Goal: Transaction & Acquisition: Purchase product/service

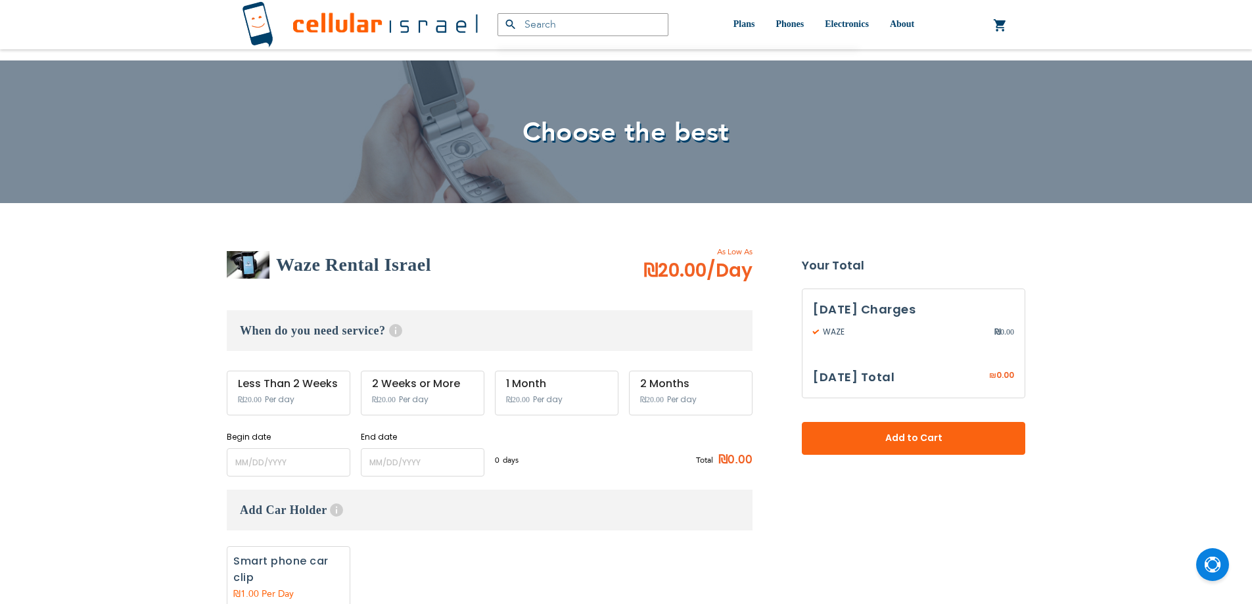
scroll to position [66, 0]
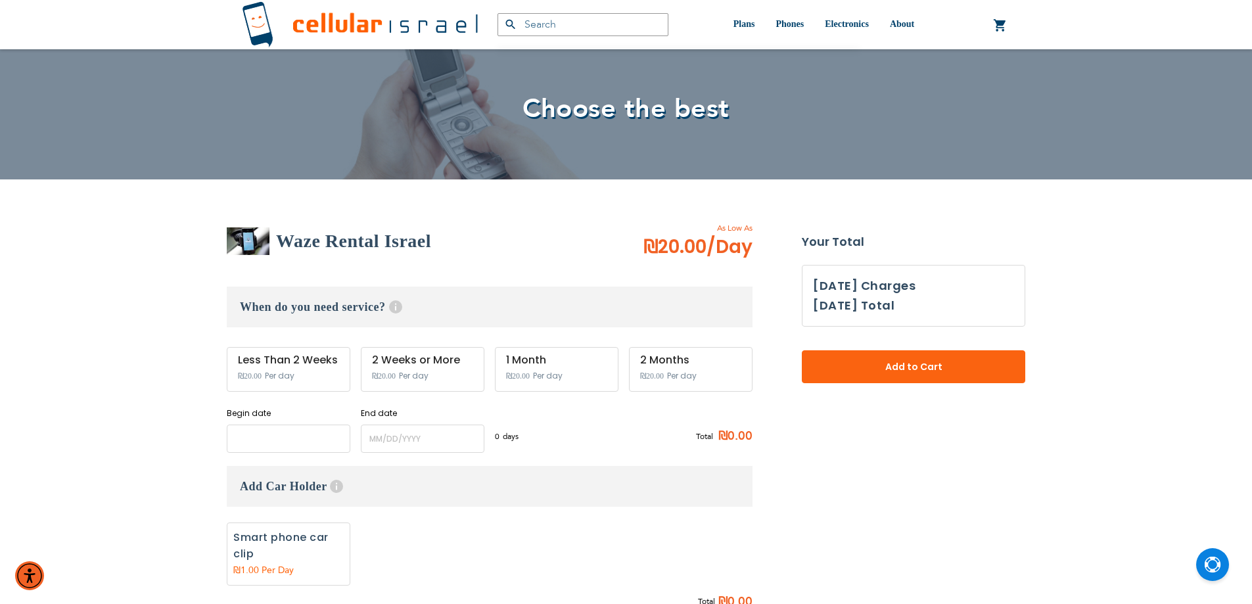
click at [283, 436] on input "name" at bounding box center [289, 438] width 124 height 28
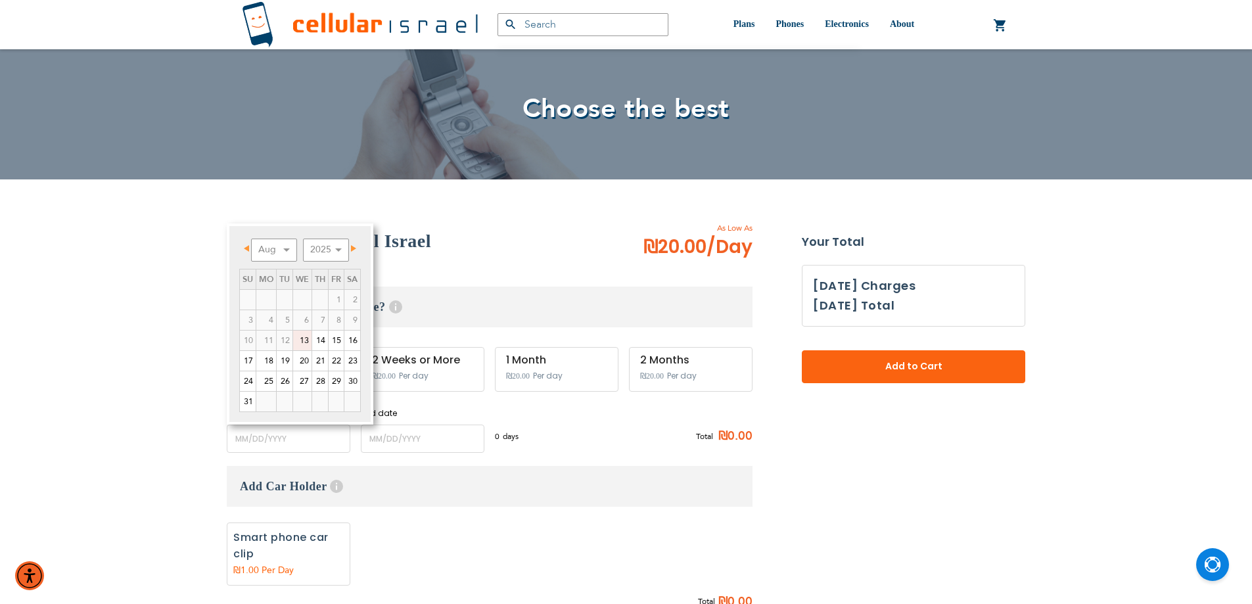
click at [300, 338] on link "13" at bounding box center [302, 340] width 18 height 20
type input "[DATE]"
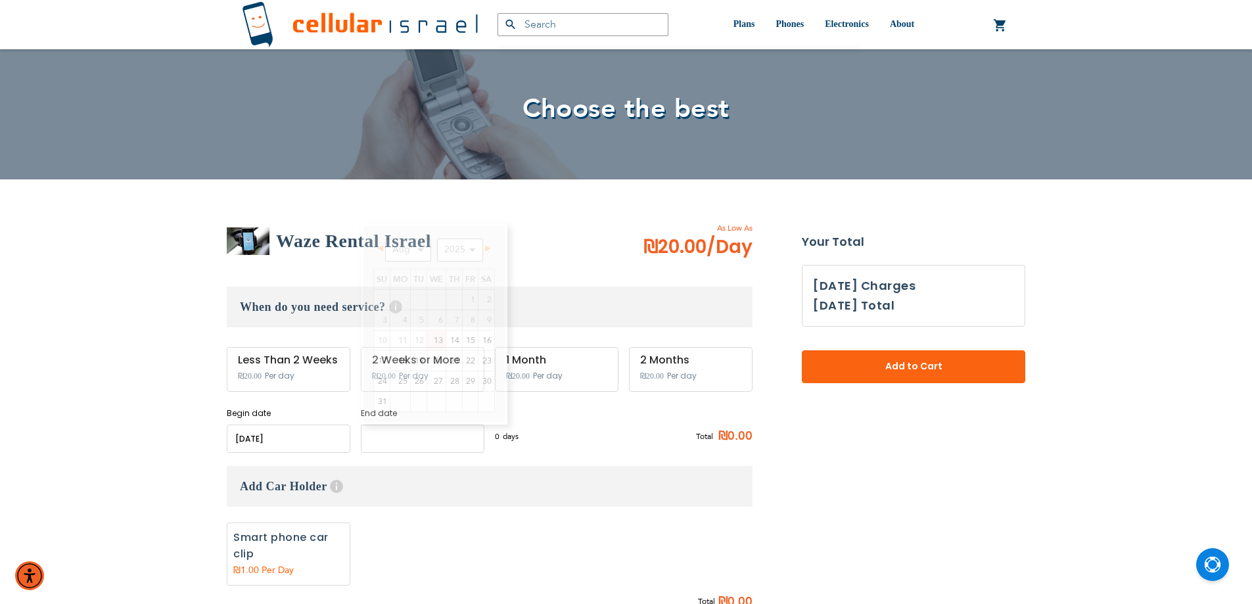
click at [388, 444] on input "name" at bounding box center [423, 438] width 124 height 28
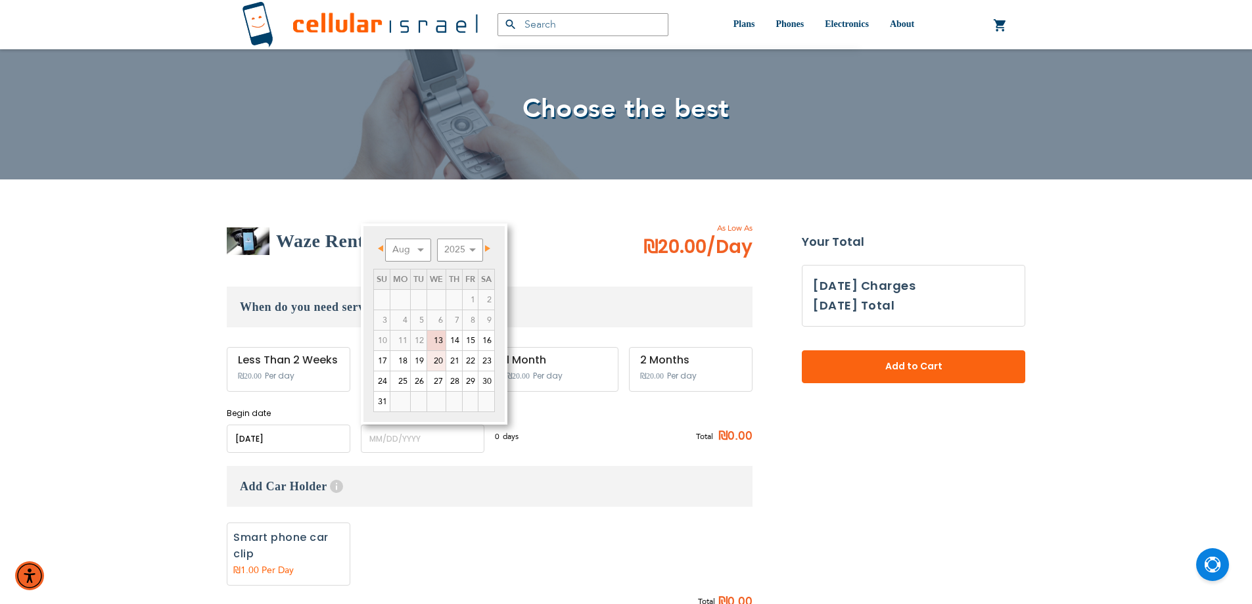
click at [438, 361] on link "20" at bounding box center [436, 361] width 18 height 20
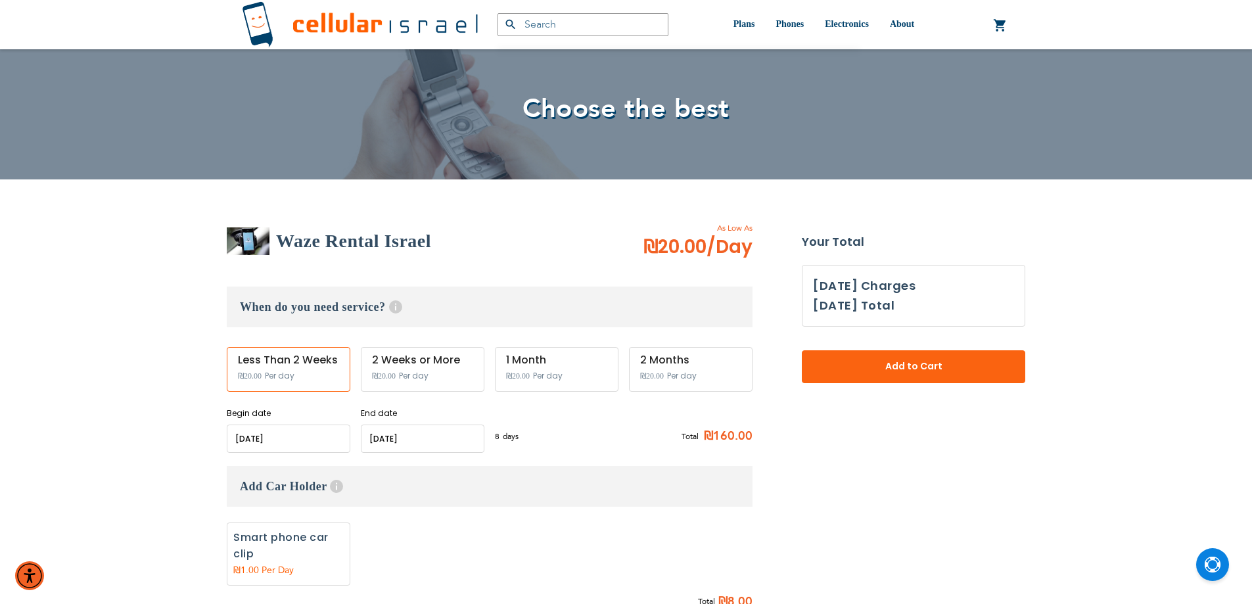
click at [399, 434] on input "name" at bounding box center [423, 438] width 124 height 28
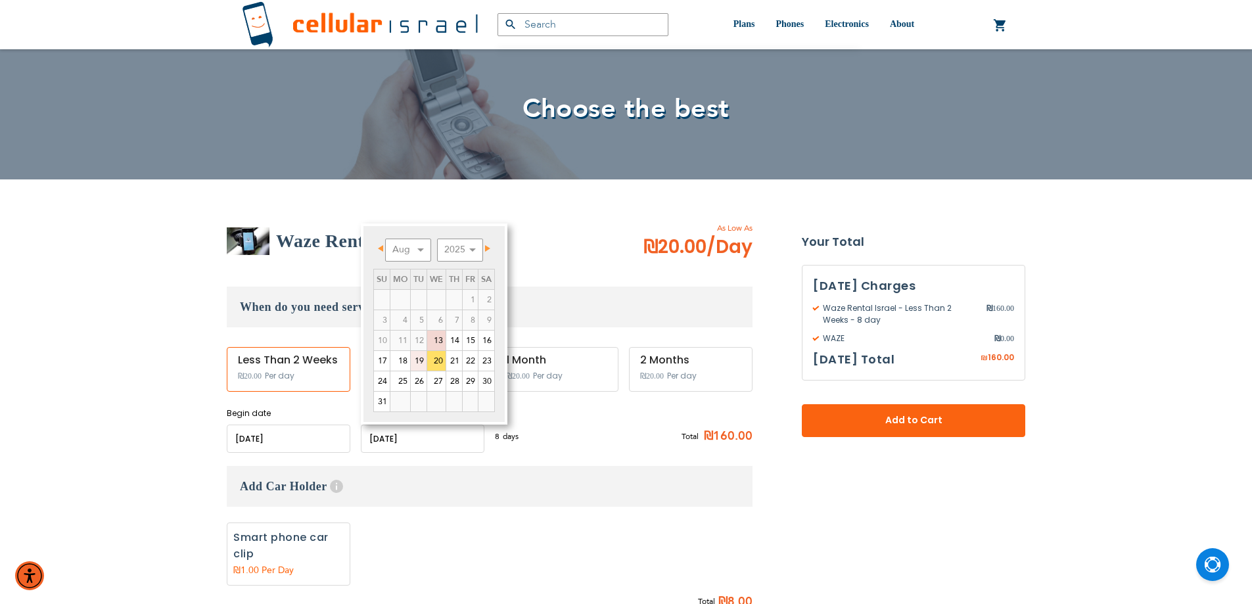
click at [418, 361] on link "19" at bounding box center [419, 361] width 16 height 20
type input "[DATE]"
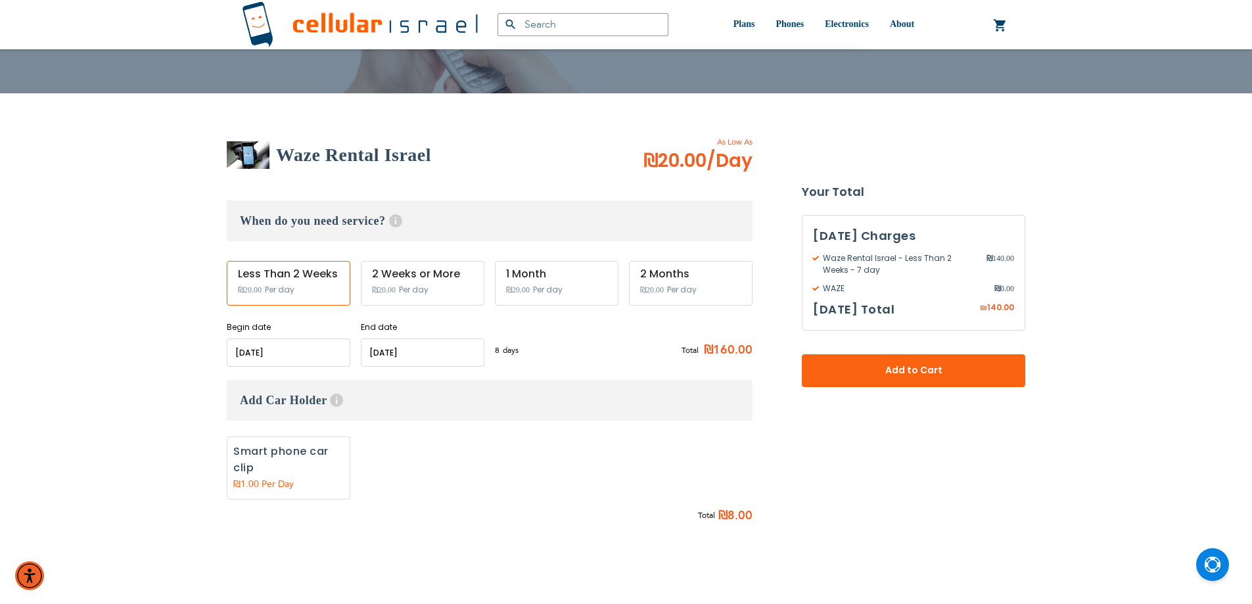
scroll to position [329, 0]
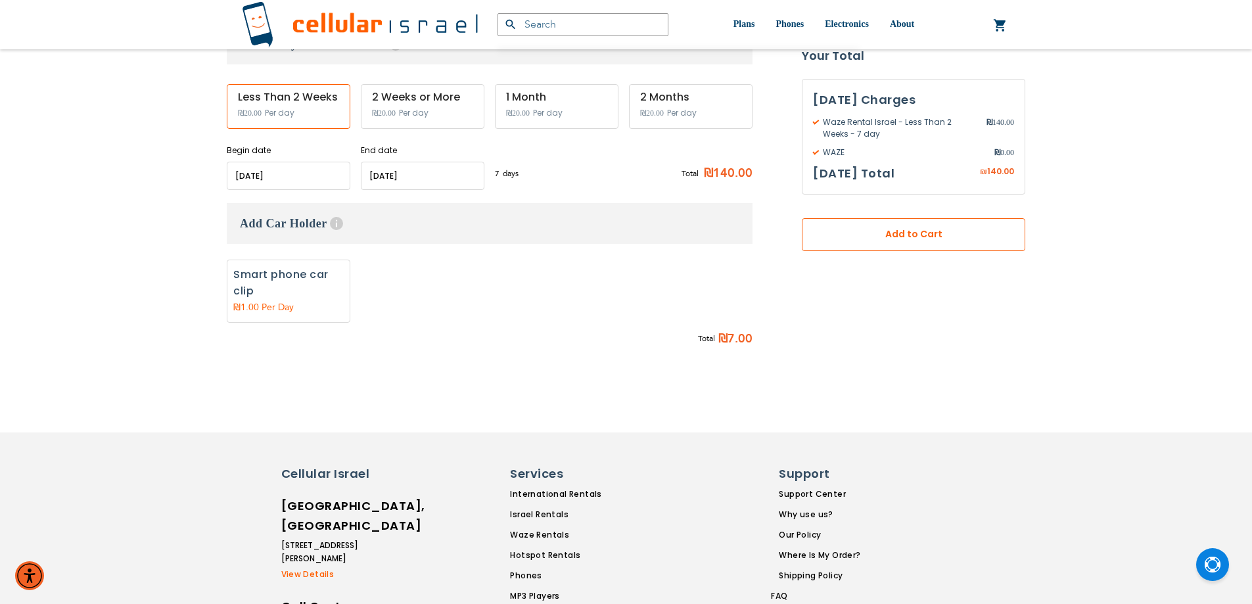
click at [854, 234] on span "Add to Cart" at bounding box center [913, 235] width 137 height 14
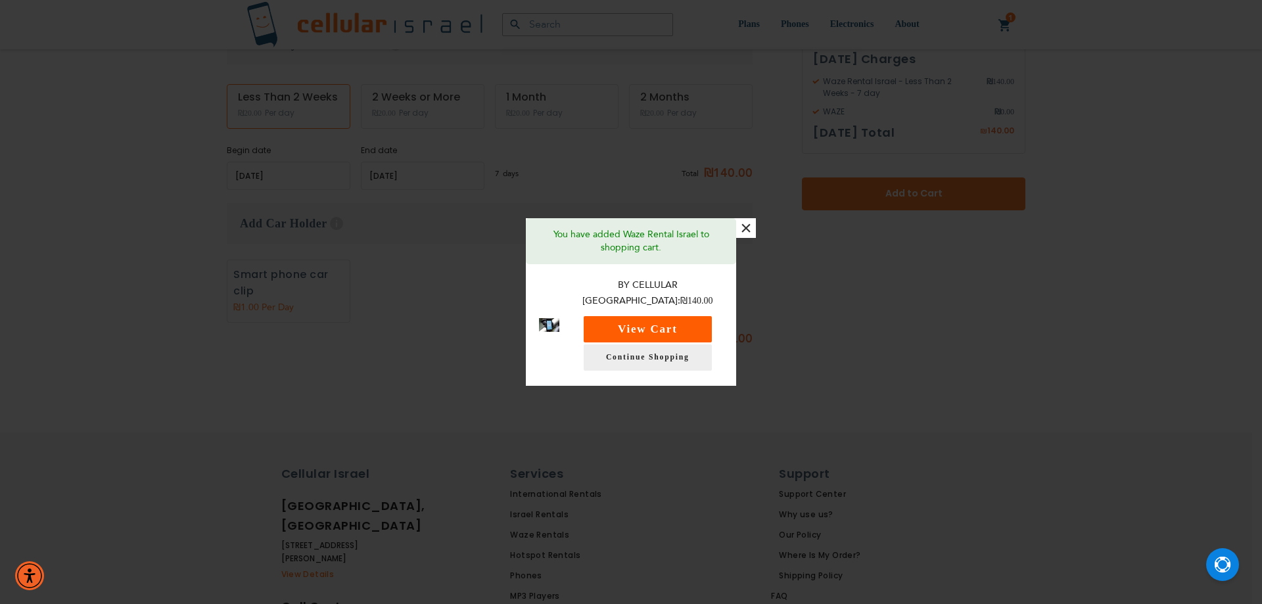
click at [660, 316] on button "View Cart" at bounding box center [647, 329] width 128 height 26
